Goal: Information Seeking & Learning: Learn about a topic

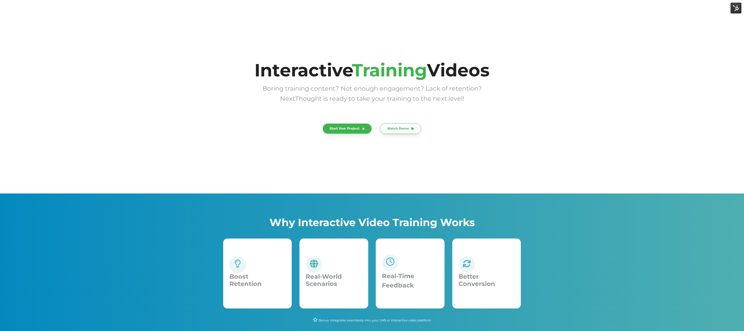
click at [649, 165] on div "Interactive Training Videos Boring training content? Not enough engagement? Lac…" at bounding box center [372, 97] width 744 height 193
click at [194, 122] on div "Interactive Training Videos Boring training content? Not enough engagement? Lac…" at bounding box center [372, 97] width 744 height 193
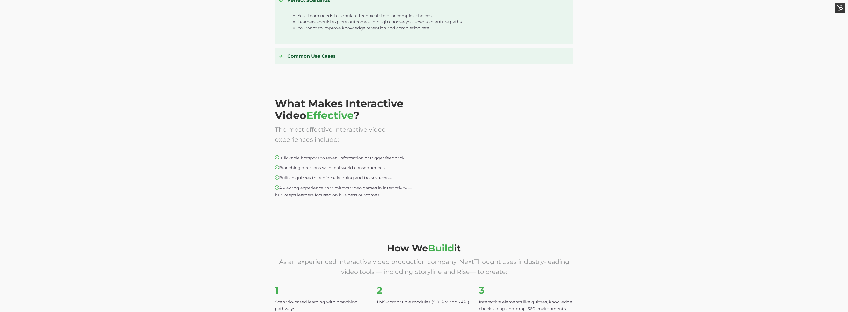
scroll to position [932, 0]
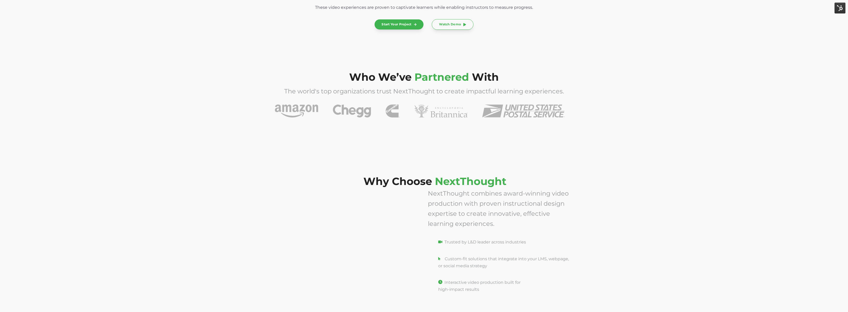
scroll to position [1556, 0]
click at [286, 108] on img at bounding box center [296, 110] width 43 height 13
